Goal: Book appointment/travel/reservation

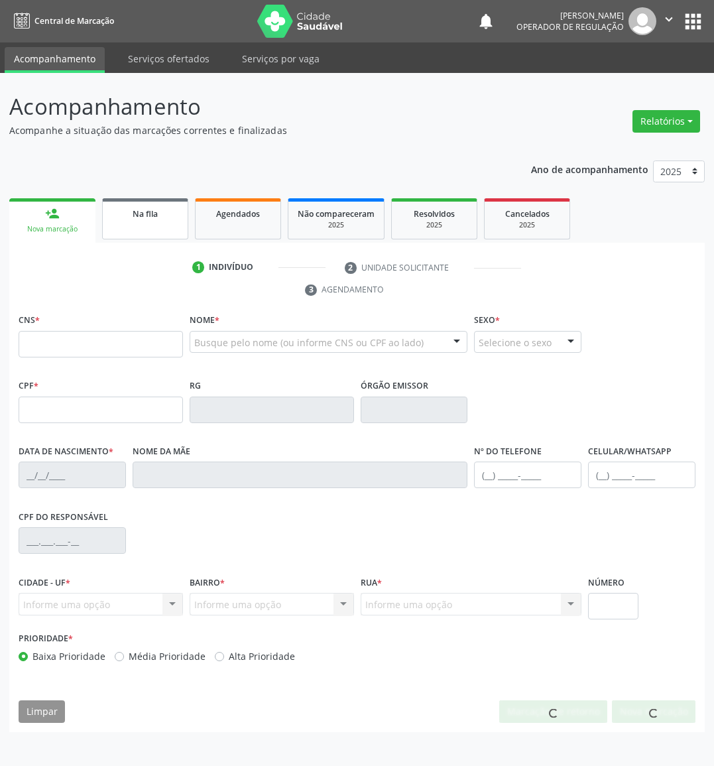
click at [176, 225] on link "Na fila" at bounding box center [145, 218] width 86 height 41
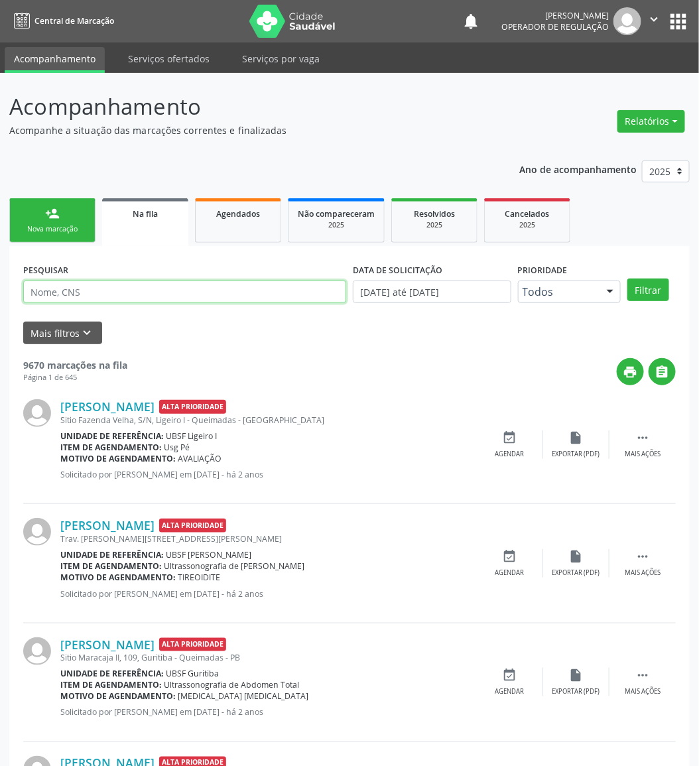
click at [103, 288] on input "text" at bounding box center [184, 291] width 323 height 23
paste input "700 0068 3716 8503"
click at [627, 278] on button "Filtrar" at bounding box center [648, 289] width 42 height 23
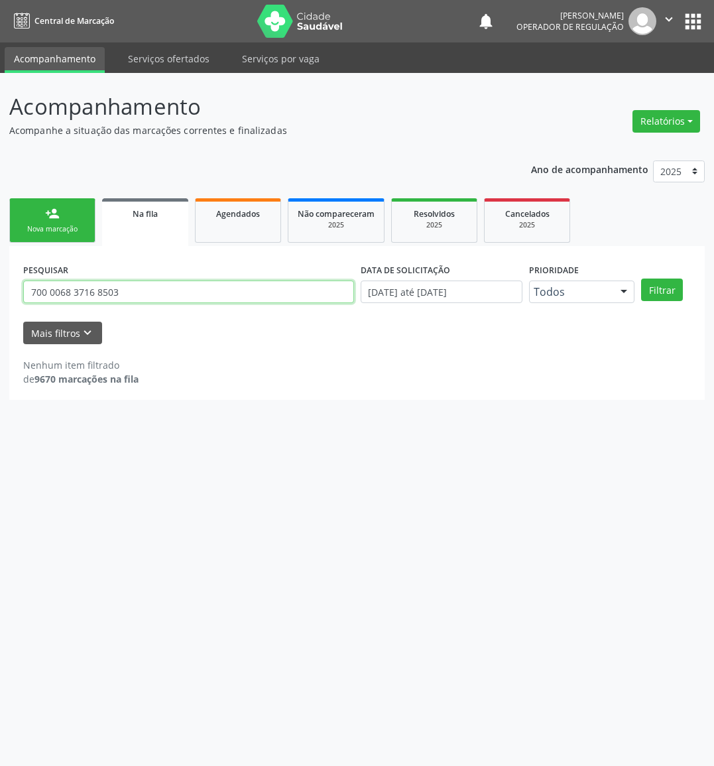
click at [142, 294] on input "700 0068 3716 8503" at bounding box center [188, 291] width 331 height 23
type input "700 0068 3716 8503"
click at [641, 278] on button "Filtrar" at bounding box center [662, 289] width 42 height 23
drag, startPoint x: 197, startPoint y: 208, endPoint x: 165, endPoint y: 217, distance: 33.3
click at [195, 209] on link "Agendados" at bounding box center [238, 220] width 86 height 44
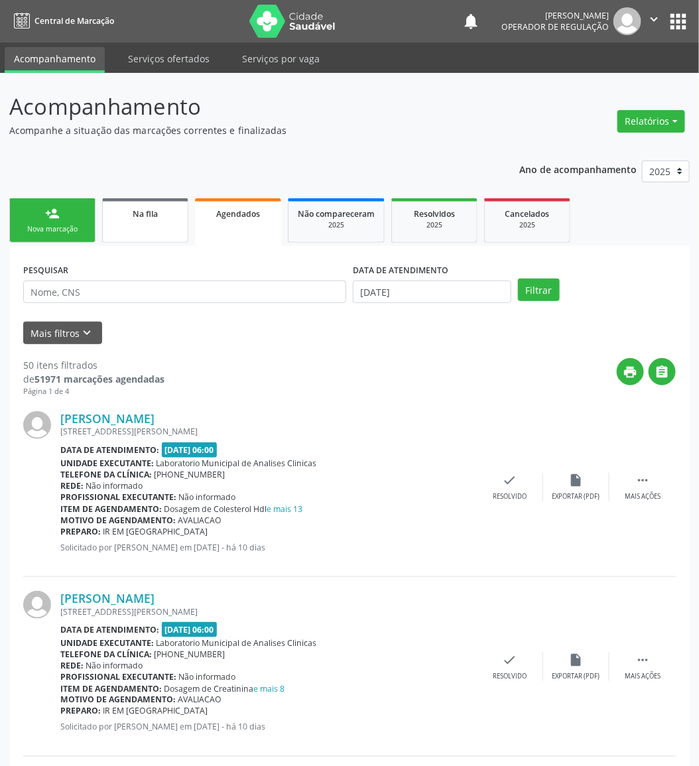
click at [115, 210] on div "Na fila" at bounding box center [145, 213] width 66 height 14
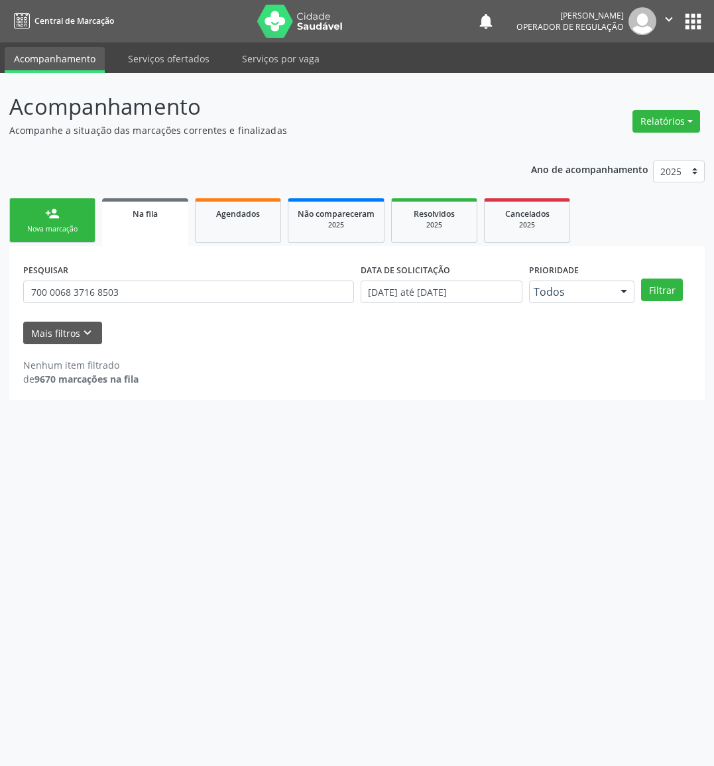
drag, startPoint x: 124, startPoint y: 274, endPoint x: 126, endPoint y: 282, distance: 8.2
click at [124, 275] on div "PESQUISAR 700 0068 3716 8503" at bounding box center [188, 286] width 337 height 52
click at [137, 290] on input "700 0068 3716 8503" at bounding box center [188, 291] width 331 height 23
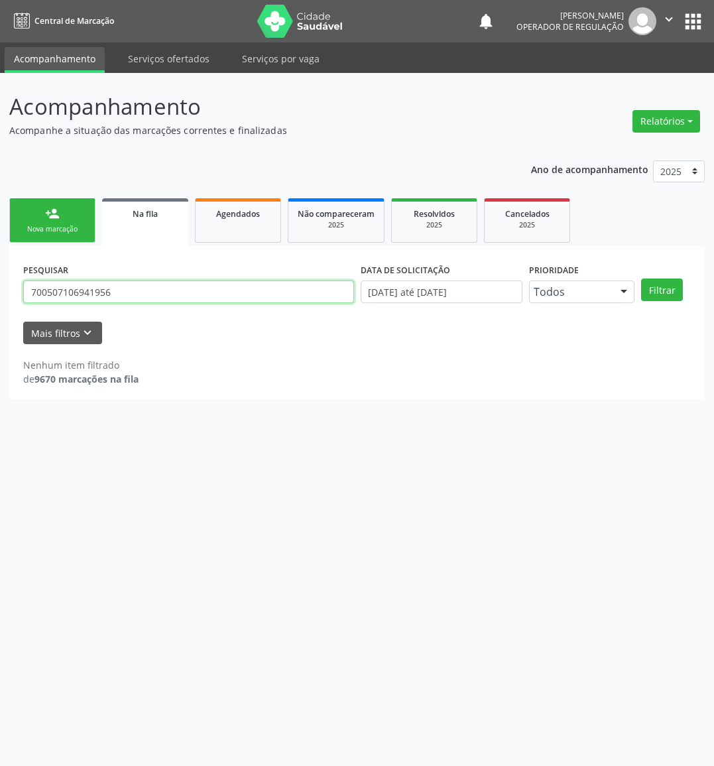
type input "700507106941956"
click at [641, 278] on button "Filtrar" at bounding box center [662, 289] width 42 height 23
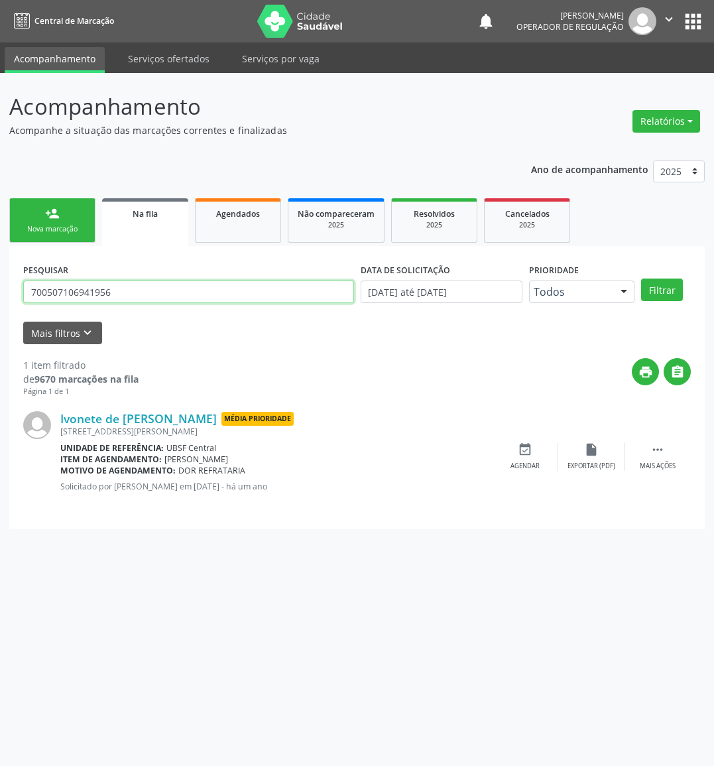
click at [129, 292] on input "700507106941956" at bounding box center [188, 291] width 331 height 23
click at [94, 208] on ul "person_add Nova marcação Na fila Agendados Não compareceram 2025 Resolvidos 202…" at bounding box center [357, 220] width 696 height 51
click at [84, 213] on link "person_add Nova marcação" at bounding box center [52, 220] width 86 height 44
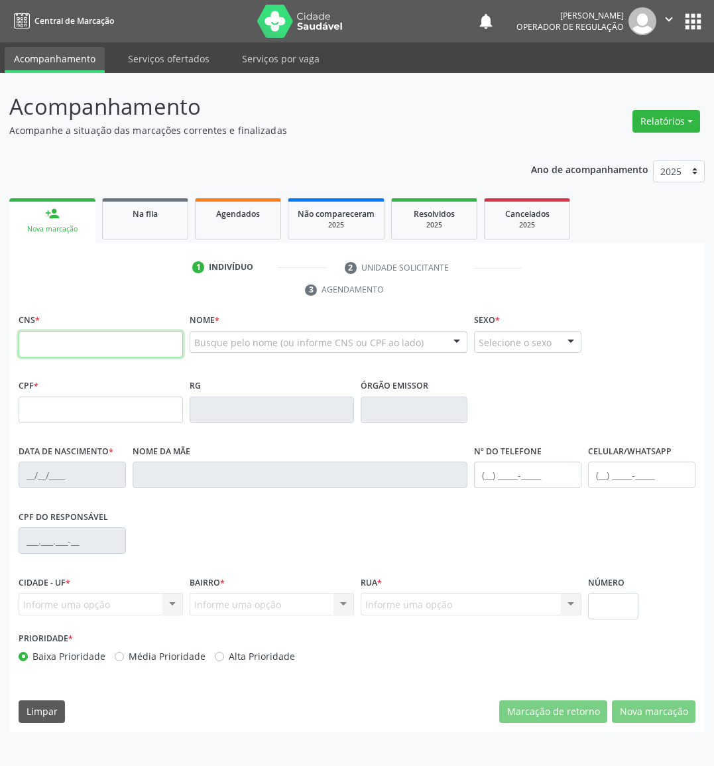
click at [76, 348] on input "text" at bounding box center [101, 344] width 164 height 27
paste input "700 5071 0694 1956"
type input "700 5071 0694 1956"
type input "065.348.224-82"
type input "[DATE]"
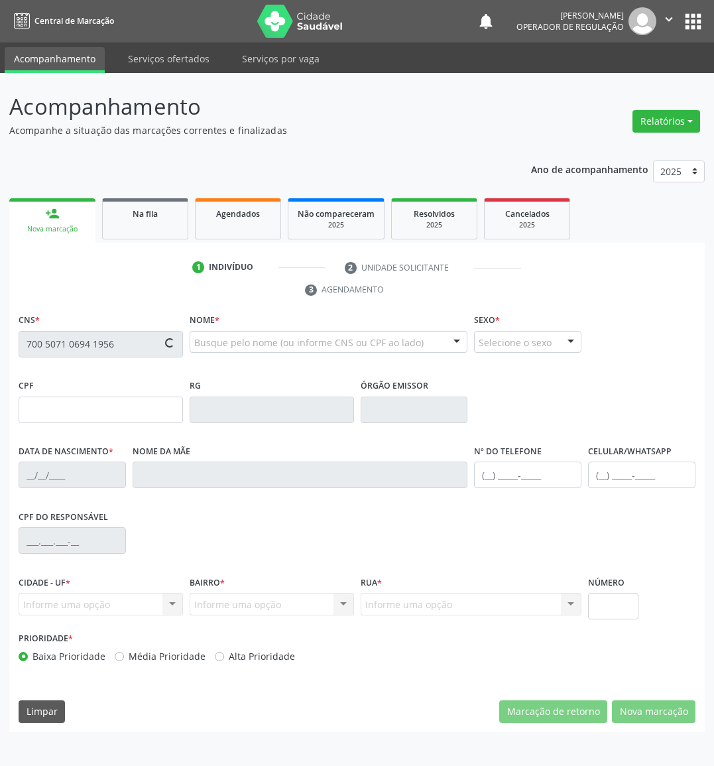
type input "[PERSON_NAME]"
type input "[PHONE_NUMBER]"
type input "411"
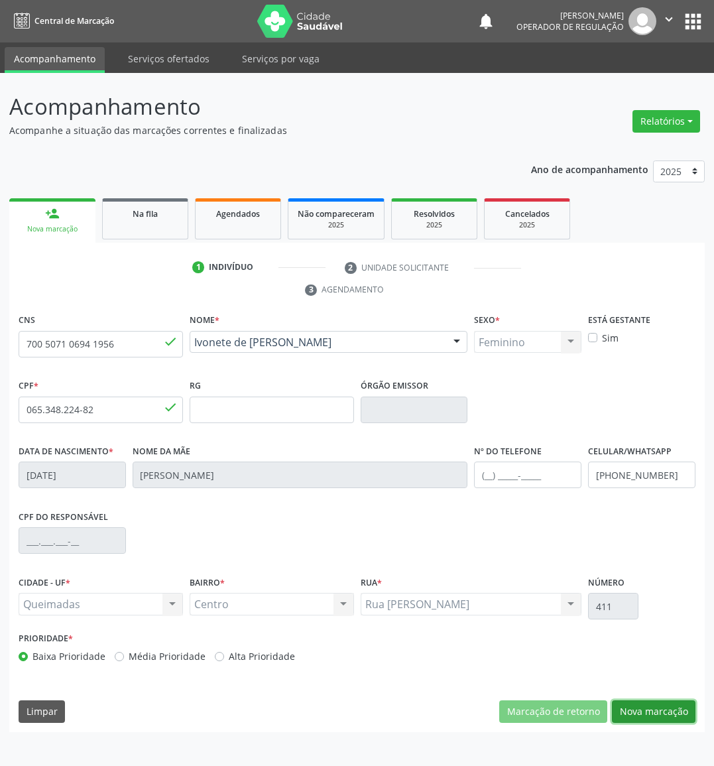
click at [655, 716] on button "Nova marcação" at bounding box center [654, 711] width 84 height 23
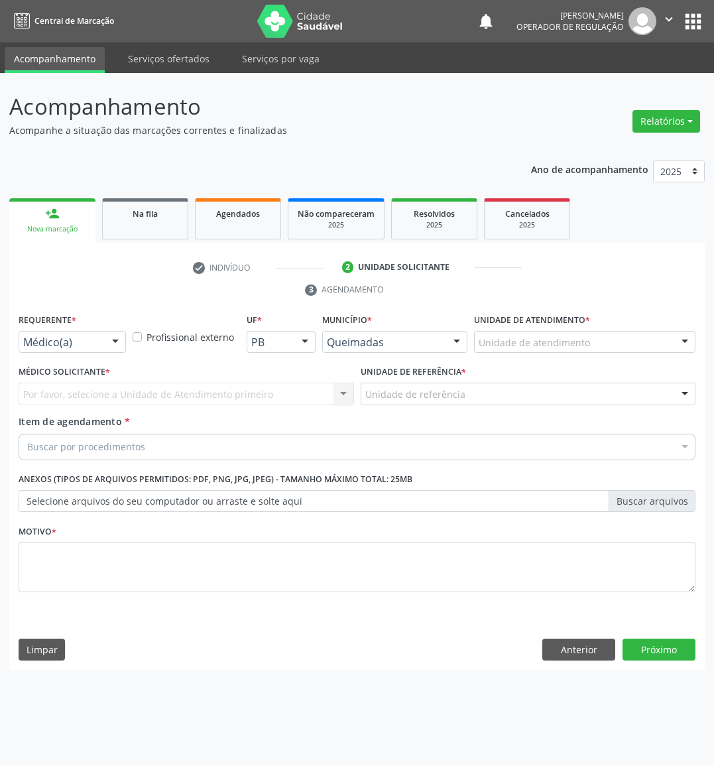
drag, startPoint x: 84, startPoint y: 347, endPoint x: 70, endPoint y: 377, distance: 32.9
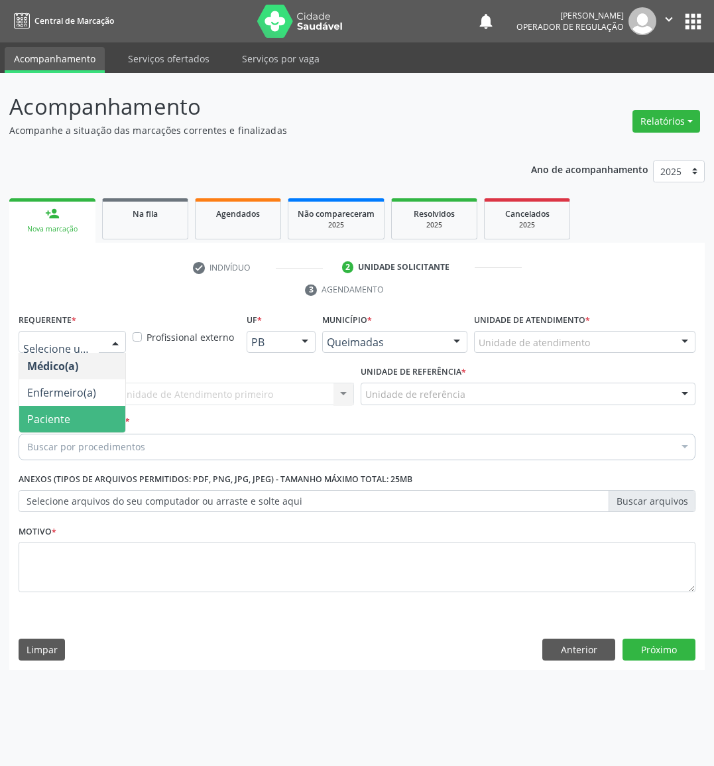
click at [62, 408] on span "Paciente" at bounding box center [72, 419] width 106 height 27
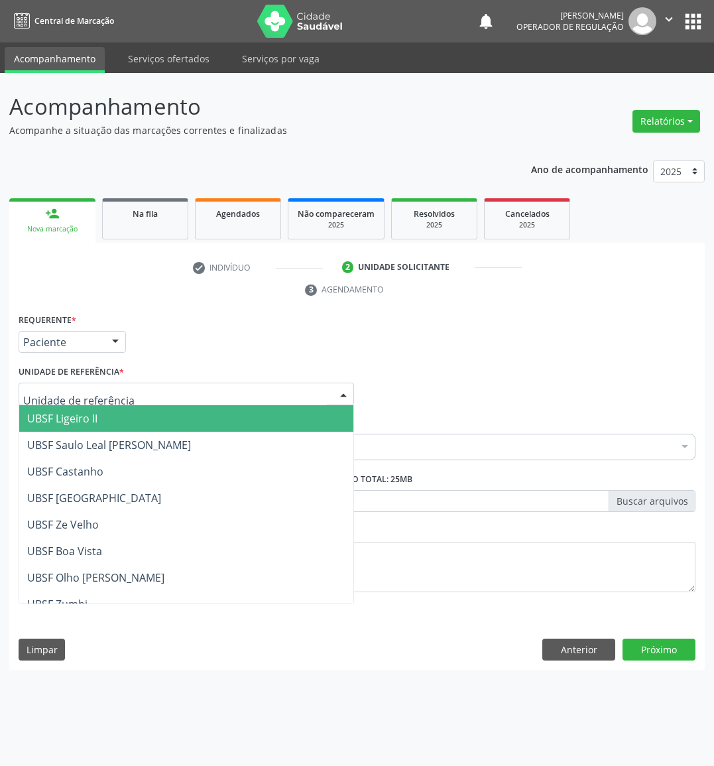
click at [136, 394] on div at bounding box center [186, 394] width 335 height 23
type input "X"
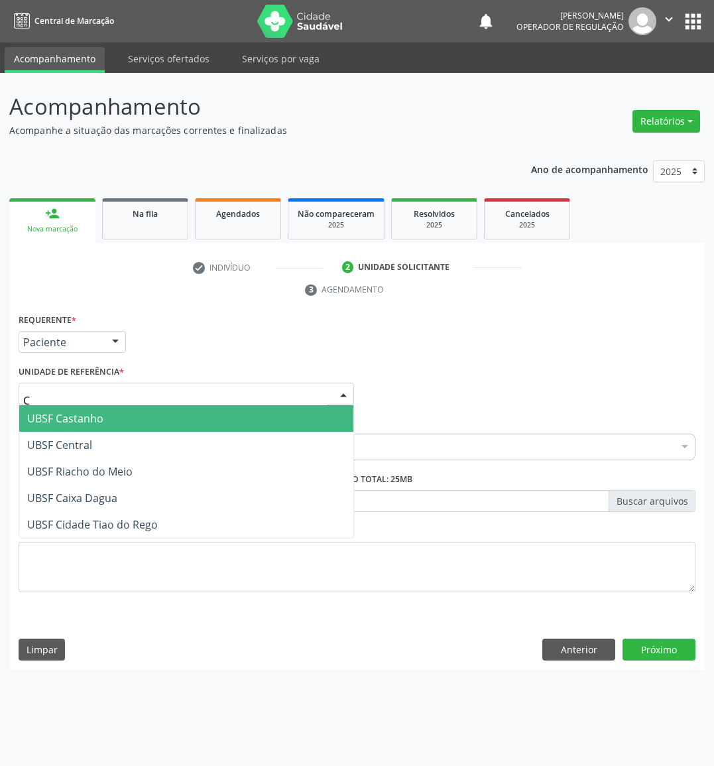
type input "CE"
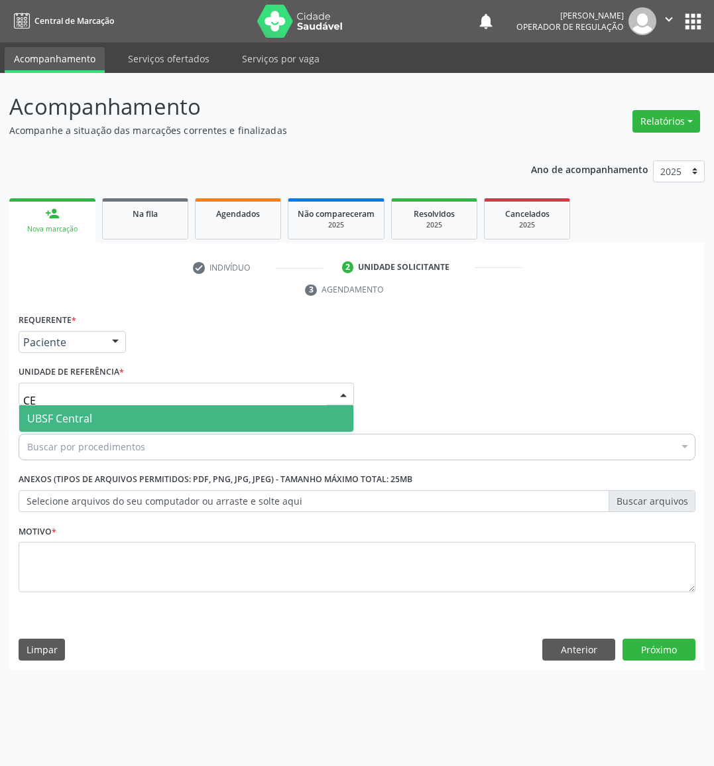
click at [131, 412] on span "UBSF Central" at bounding box center [186, 418] width 334 height 27
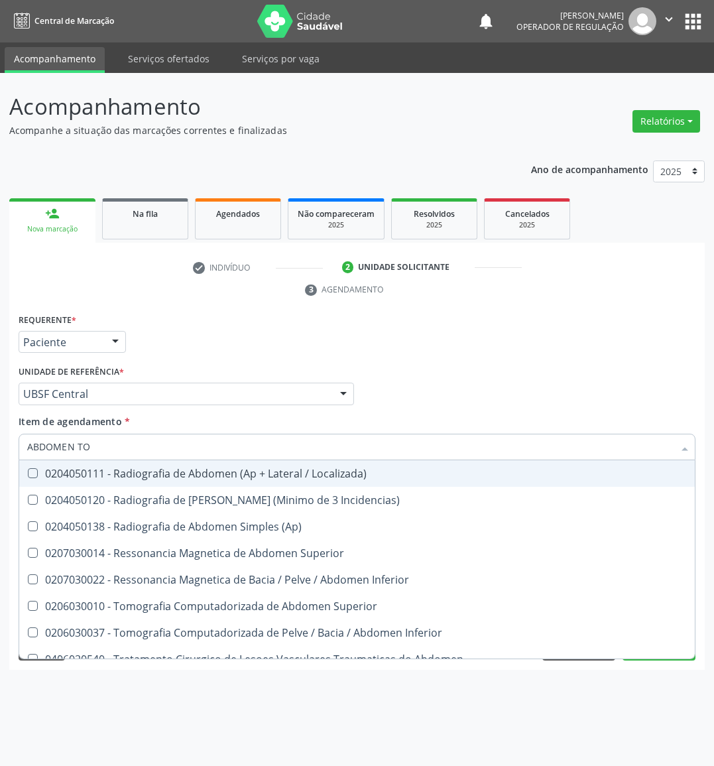
type input "ABDOMEN TOT"
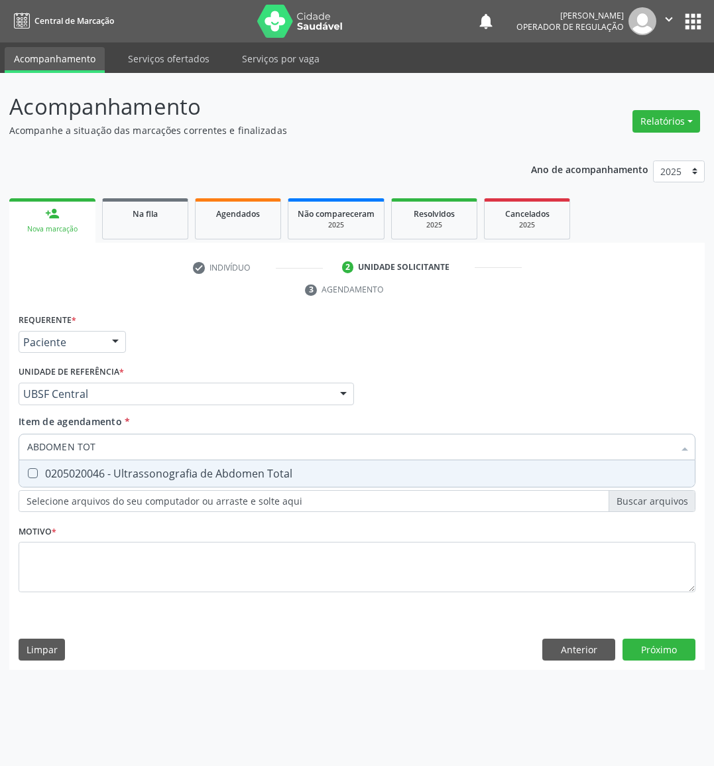
click at [88, 460] on span "0205020046 - Ultrassonografia de Abdomen Total" at bounding box center [357, 473] width 676 height 27
drag, startPoint x: 88, startPoint y: 471, endPoint x: 1, endPoint y: 406, distance: 109.4
click at [84, 468] on div "0205020046 - Ultrassonografia de Abdomen Total" at bounding box center [357, 473] width 660 height 11
checkbox Total "false"
type input "ABDOMEN TOT"
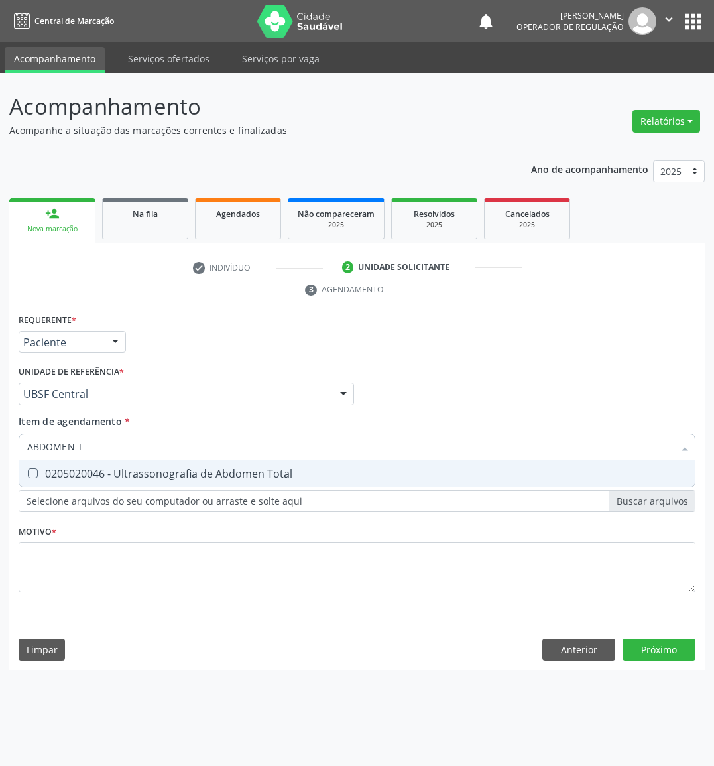
type input "ABDOMEN TO"
click at [118, 464] on span "0205020046 - Ultrassonografia de Abdomen Total" at bounding box center [357, 473] width 676 height 27
checkbox Total "true"
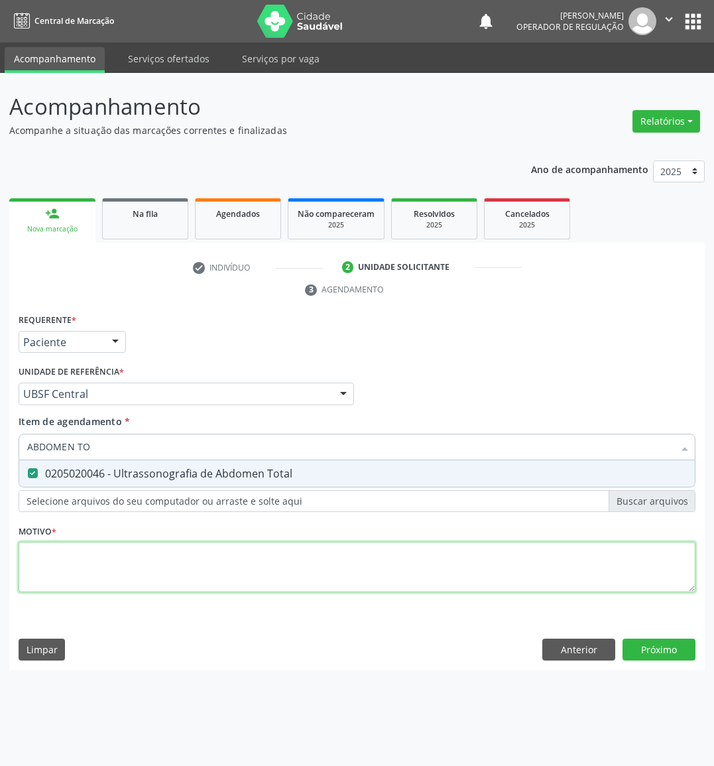
click at [107, 572] on div "Requerente * Paciente Médico(a) Enfermeiro(a) Paciente Nenhum resultado encontr…" at bounding box center [357, 460] width 677 height 300
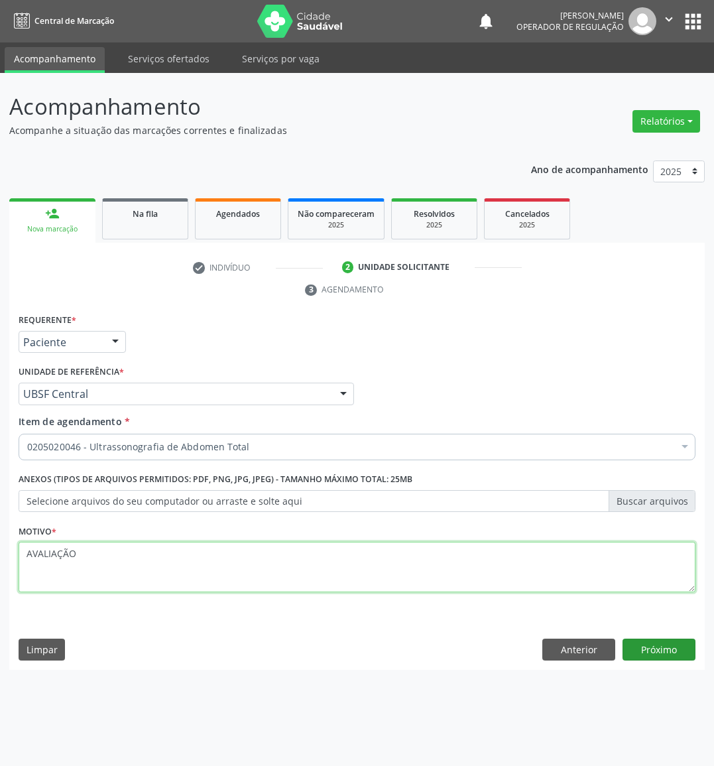
type textarea "AVALIAÇÃO"
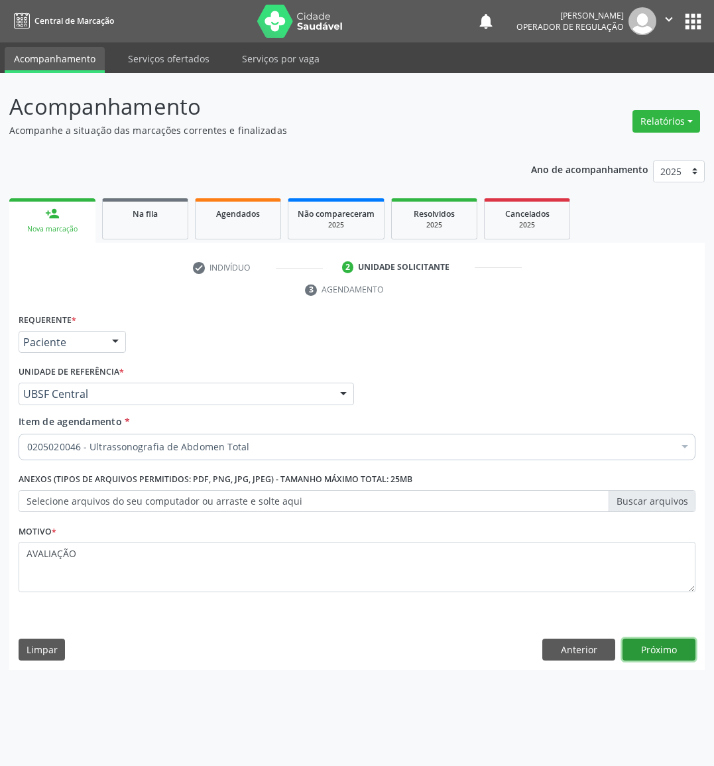
drag, startPoint x: 680, startPoint y: 650, endPoint x: 667, endPoint y: 645, distance: 14.3
click at [667, 645] on button "Próximo" at bounding box center [659, 650] width 73 height 23
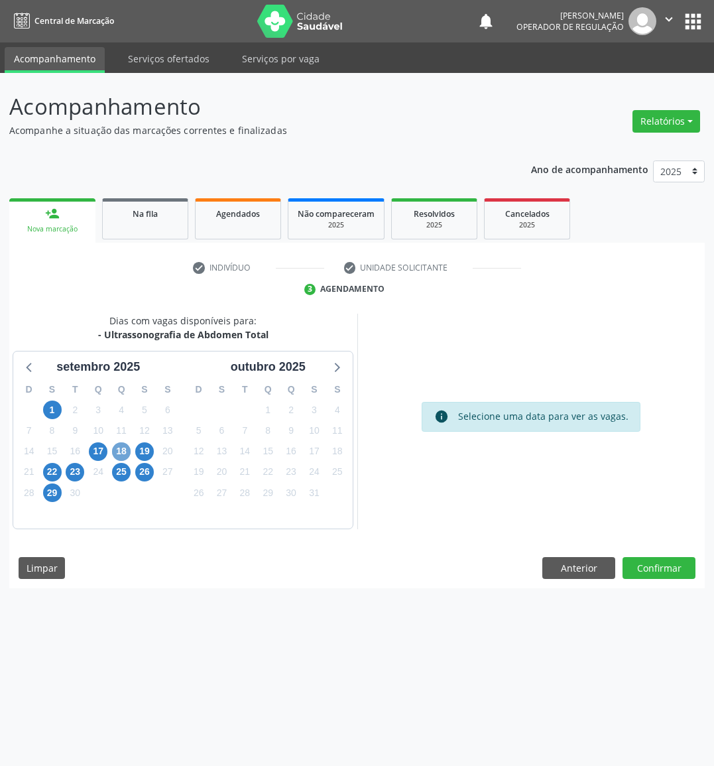
click at [119, 450] on span "18" at bounding box center [121, 451] width 19 height 19
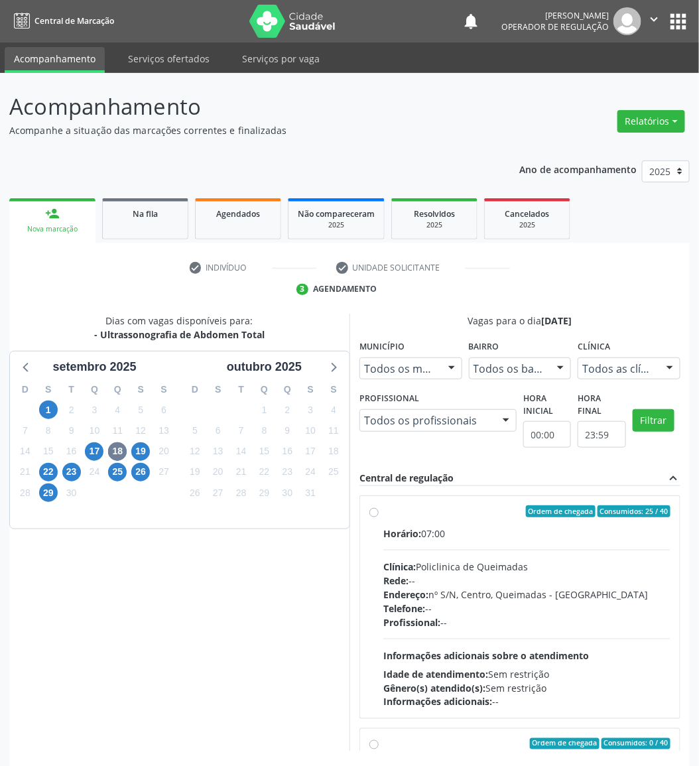
drag, startPoint x: 557, startPoint y: 556, endPoint x: 547, endPoint y: 555, distance: 10.0
click at [557, 556] on div "Horário: 07:00 Clínica: Policlinica de Queimadas Rede: -- Endereço: nº S/N, Cen…" at bounding box center [526, 617] width 287 height 182
click at [379, 517] on input "Ordem de chegada Consumidos: 25 / 40 Horário: 07:00 Clínica: Policlinica de Que…" at bounding box center [373, 511] width 9 height 12
radio input "true"
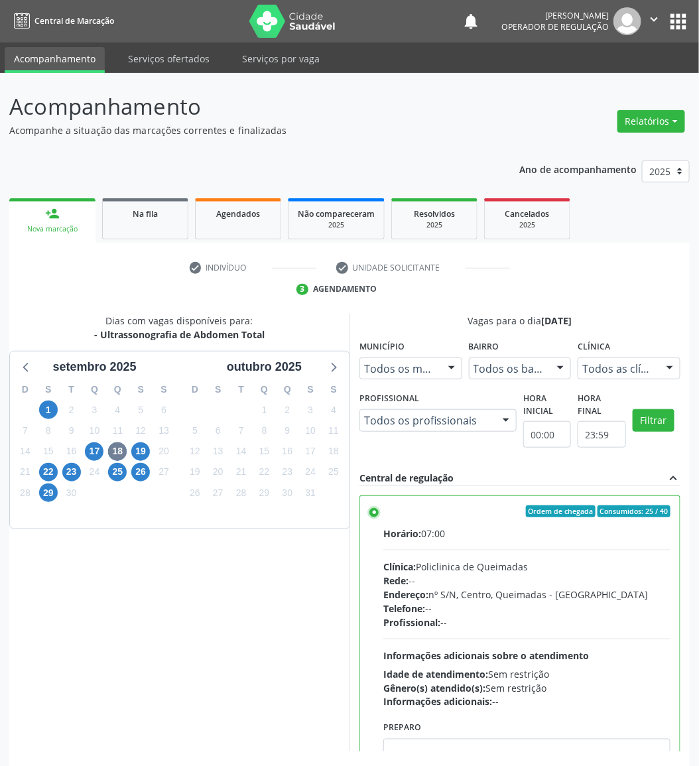
scroll to position [54, 0]
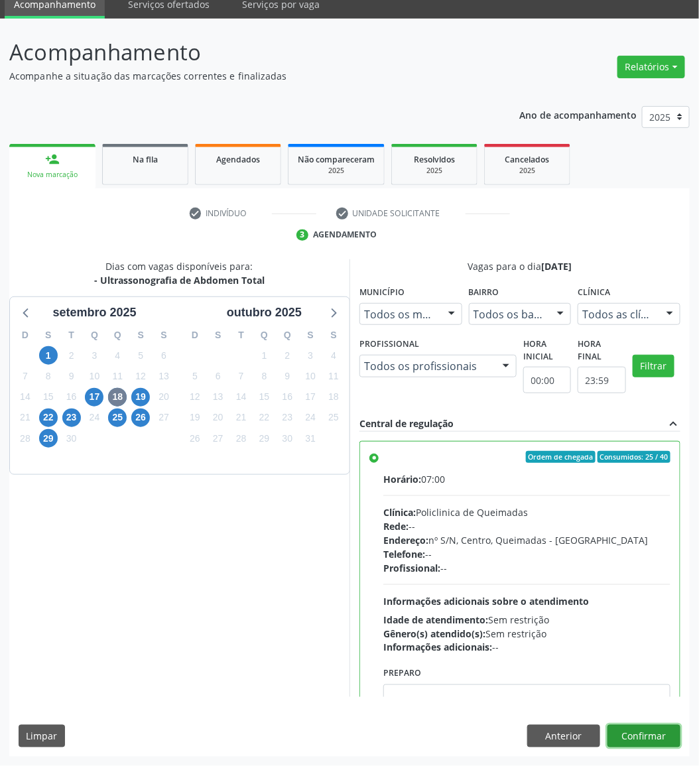
click at [641, 734] on button "Confirmar" at bounding box center [643, 736] width 73 height 23
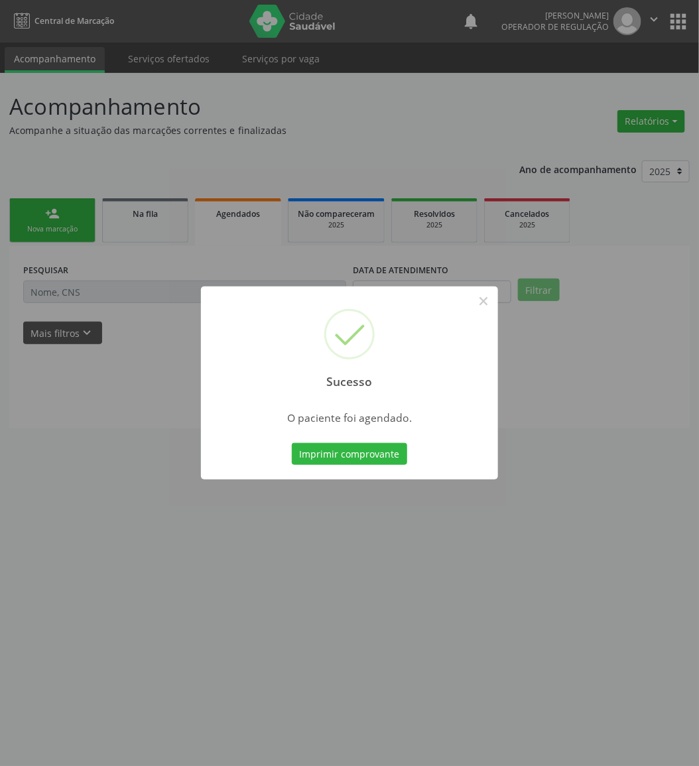
scroll to position [0, 0]
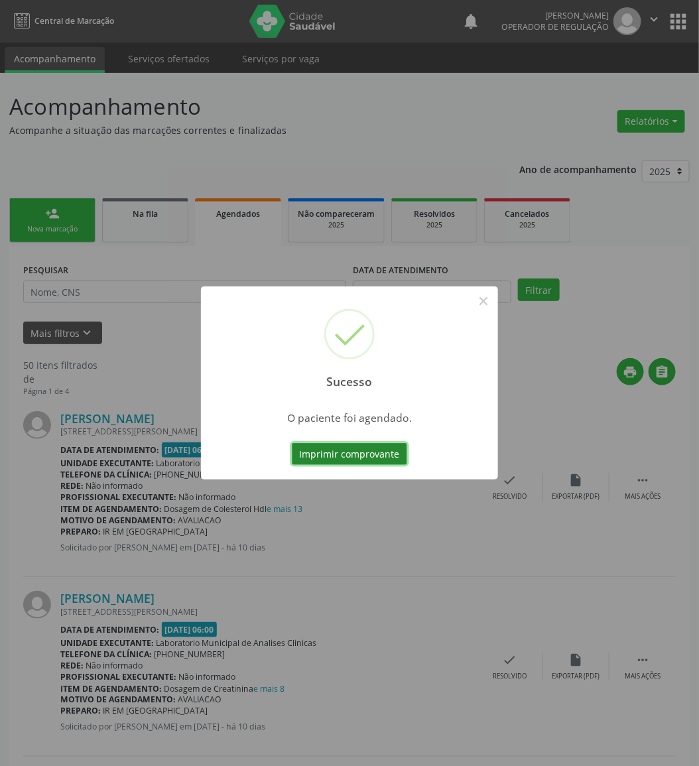
click at [390, 460] on button "Imprimir comprovante" at bounding box center [349, 454] width 115 height 23
